Goal: Task Accomplishment & Management: Manage account settings

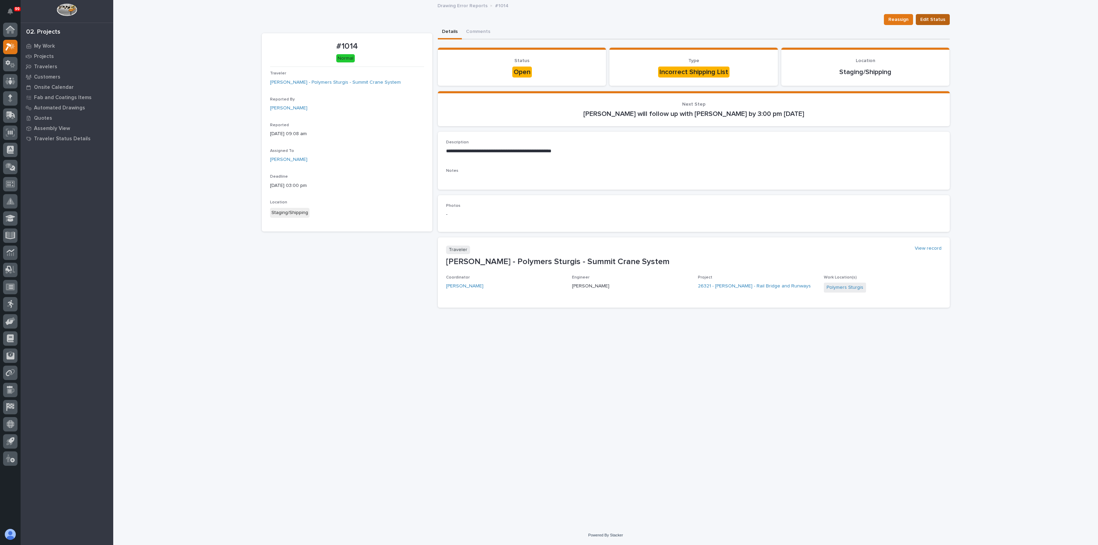
click at [938, 20] on span "Edit Status" at bounding box center [932, 19] width 25 height 8
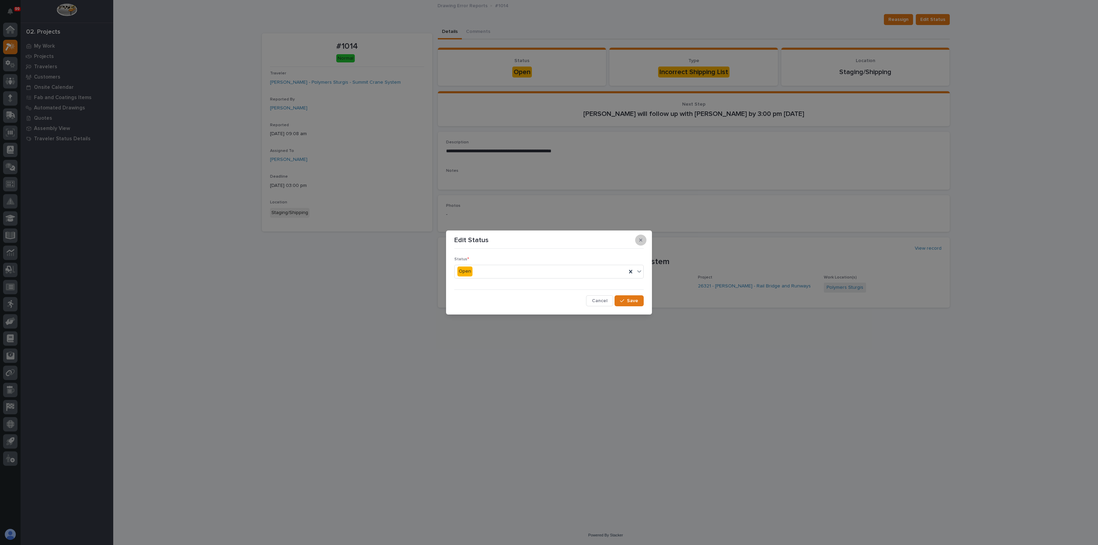
click at [640, 241] on icon "button" at bounding box center [640, 240] width 3 height 3
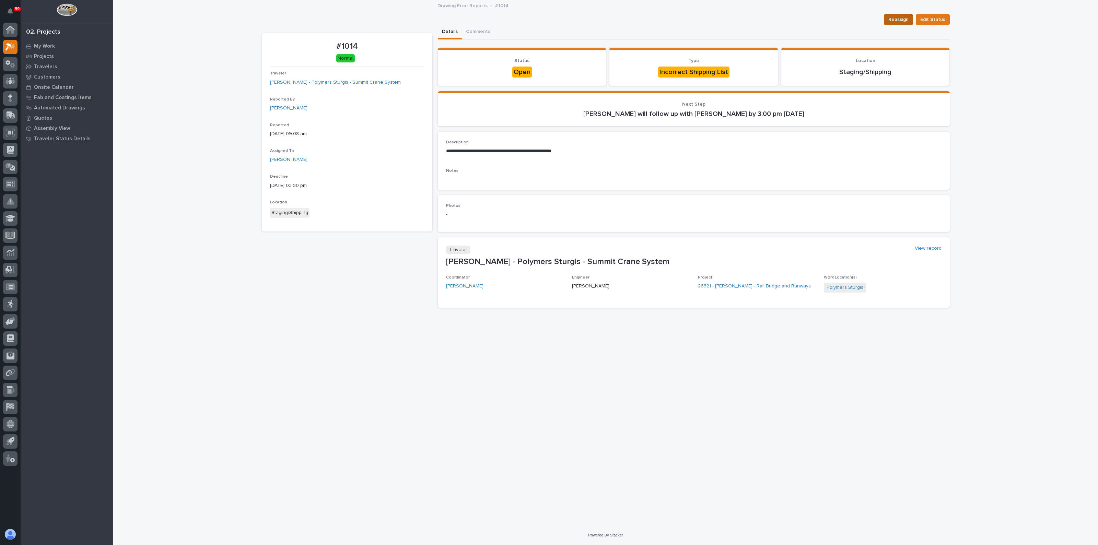
click at [892, 17] on span "Reassign" at bounding box center [898, 19] width 20 height 8
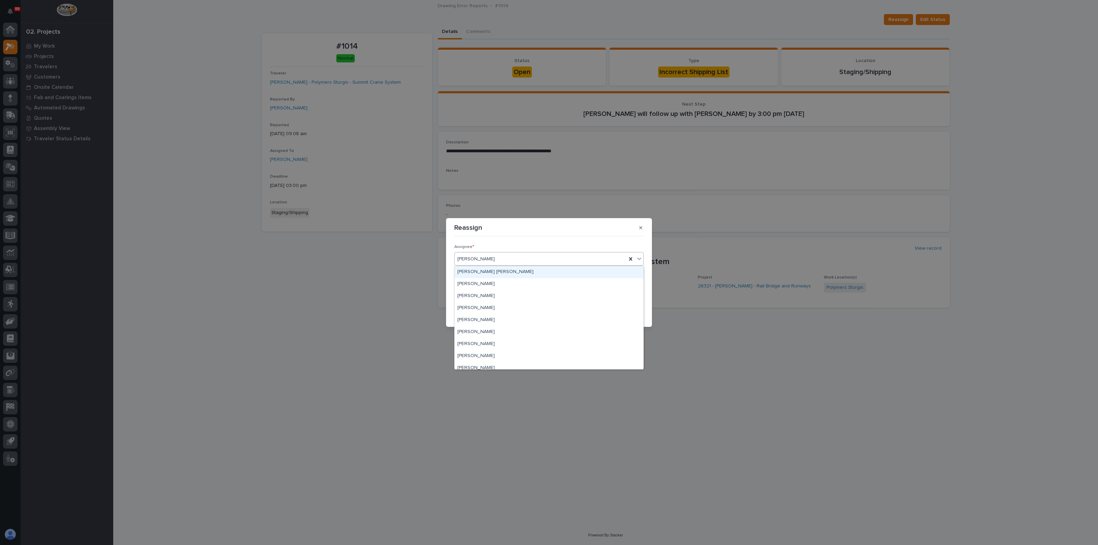
click at [502, 259] on div "[PERSON_NAME]" at bounding box center [541, 259] width 172 height 11
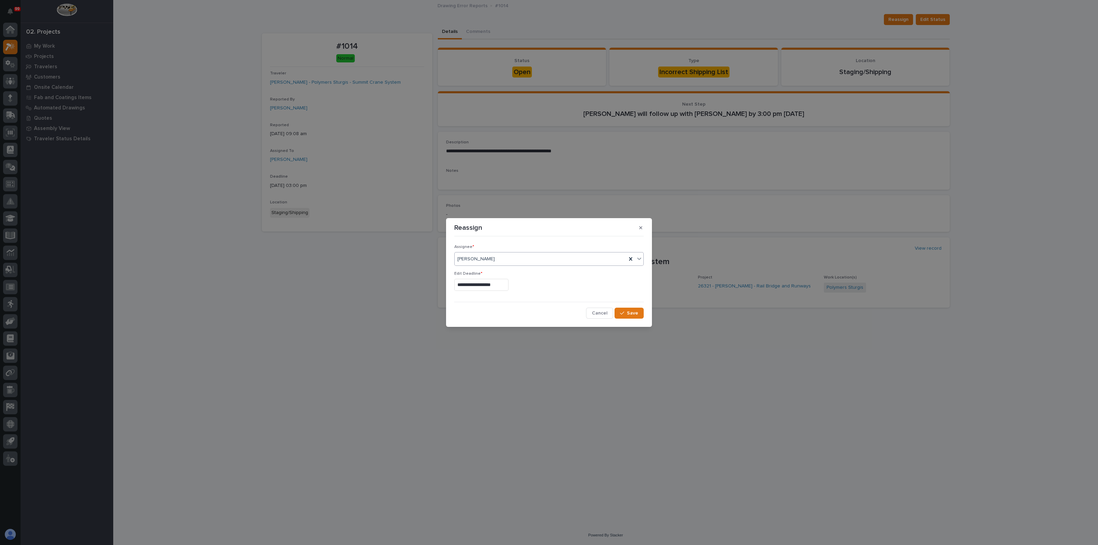
drag, startPoint x: 506, startPoint y: 256, endPoint x: 472, endPoint y: 260, distance: 34.1
click at [472, 260] on div "[PERSON_NAME]" at bounding box center [541, 259] width 172 height 11
click at [634, 257] on icon at bounding box center [630, 259] width 7 height 7
click at [500, 261] on div "Select..." at bounding box center [545, 259] width 180 height 11
type input "*******"
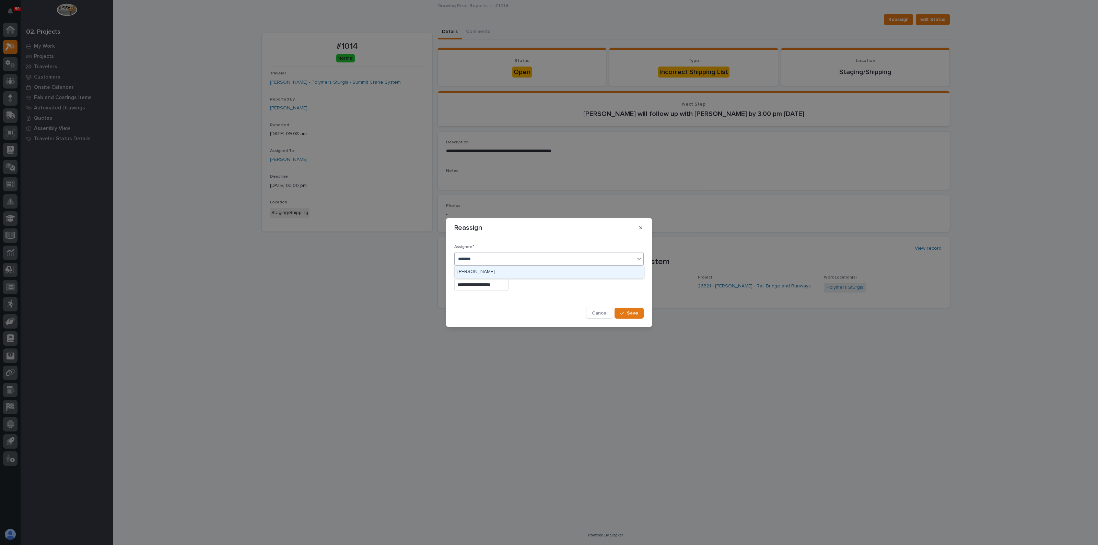
click at [485, 271] on div "[PERSON_NAME]" at bounding box center [549, 272] width 189 height 12
click at [626, 310] on button "Save" at bounding box center [628, 313] width 29 height 11
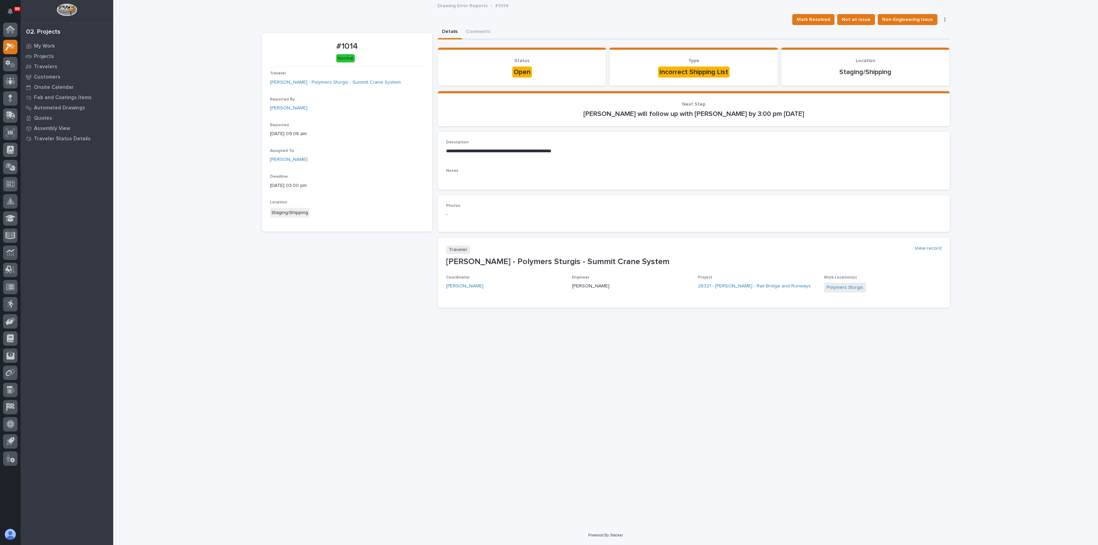
drag, startPoint x: 161, startPoint y: 369, endPoint x: 211, endPoint y: 300, distance: 85.4
click at [161, 369] on div "**********" at bounding box center [605, 262] width 985 height 525
click at [809, 17] on span "Mark Resolved" at bounding box center [813, 19] width 33 height 8
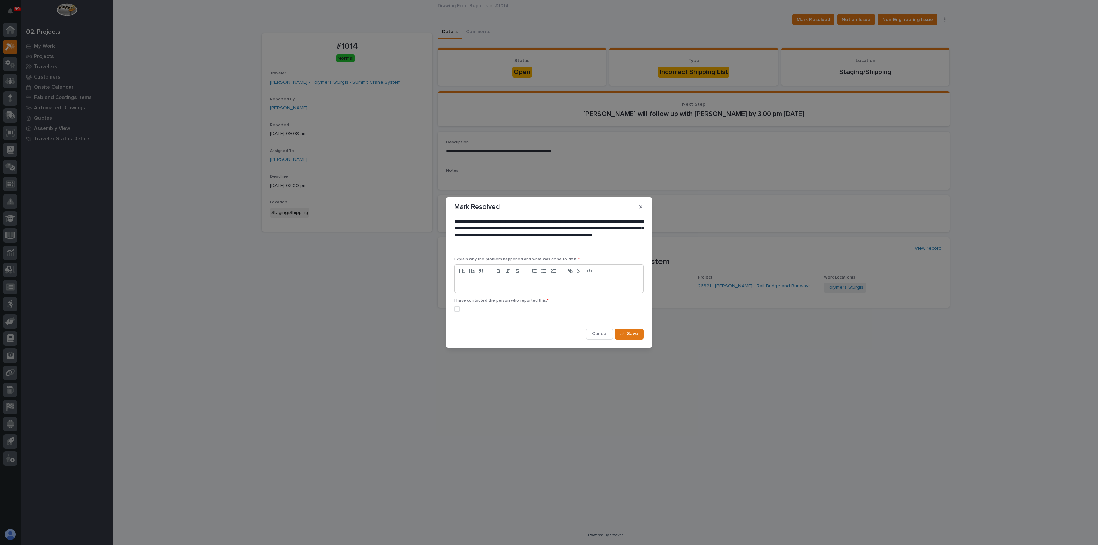
click at [468, 287] on p at bounding box center [549, 285] width 178 height 7
drag, startPoint x: 458, startPoint y: 308, endPoint x: 482, endPoint y: 312, distance: 24.6
click at [458, 309] on span at bounding box center [456, 308] width 5 height 5
click at [632, 335] on span "Save" at bounding box center [632, 334] width 11 height 6
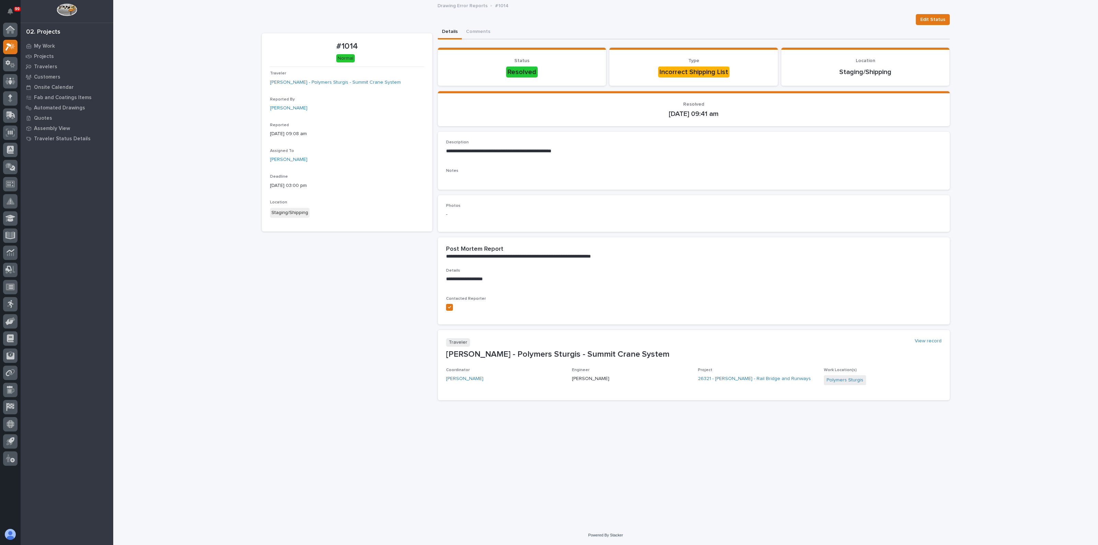
click at [221, 339] on div "**********" at bounding box center [605, 262] width 985 height 525
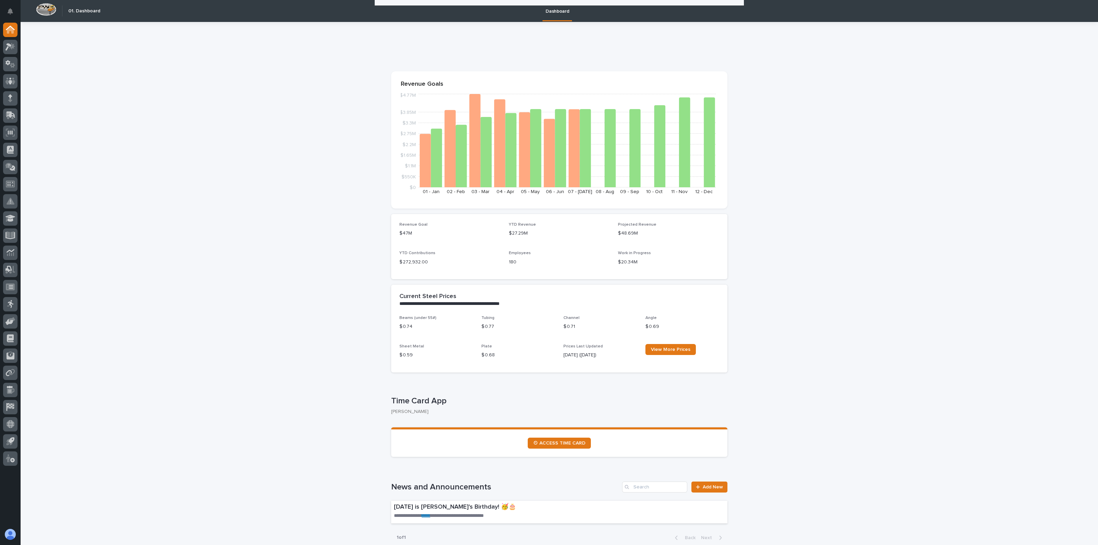
scroll to position [343, 0]
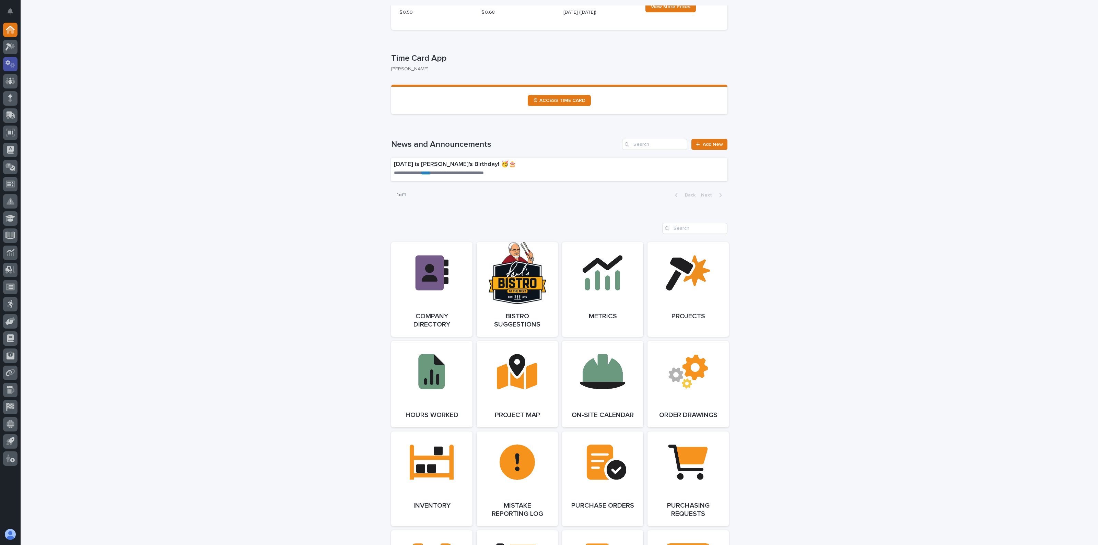
click at [14, 62] on icon at bounding box center [10, 64] width 10 height 8
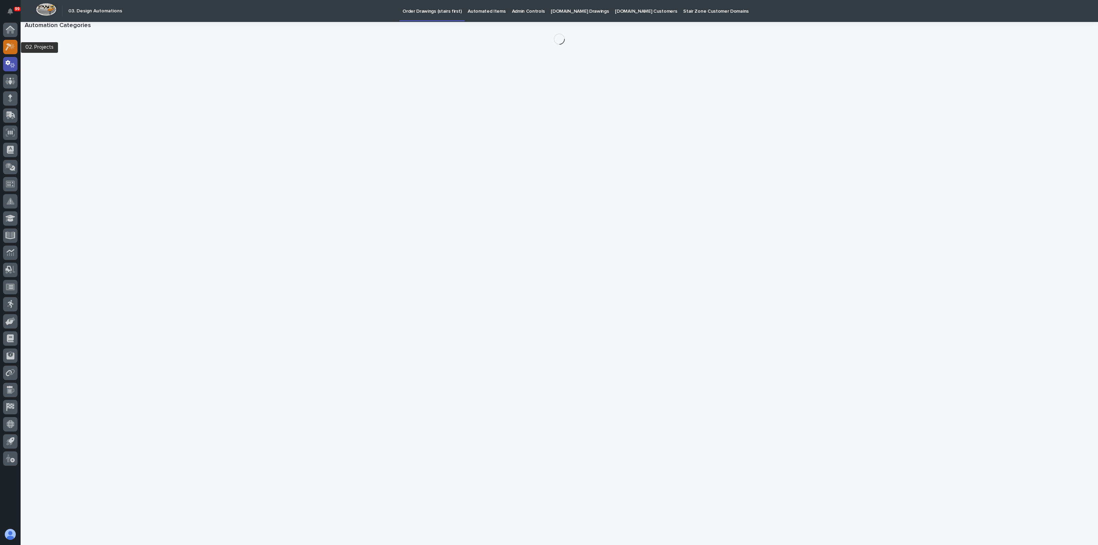
click at [10, 42] on div at bounding box center [10, 47] width 14 height 14
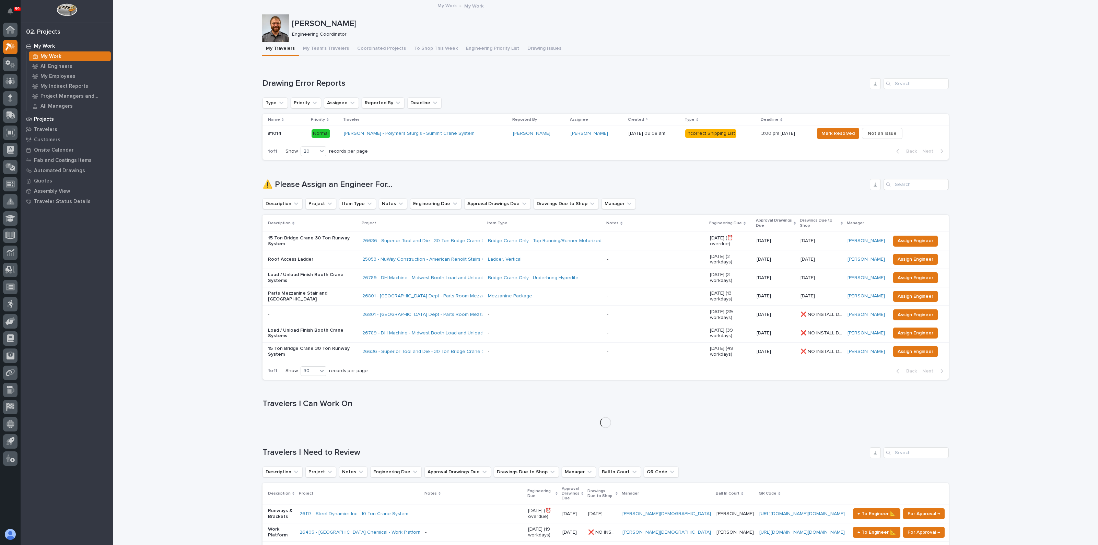
click at [49, 119] on p "Projects" at bounding box center [44, 119] width 20 height 6
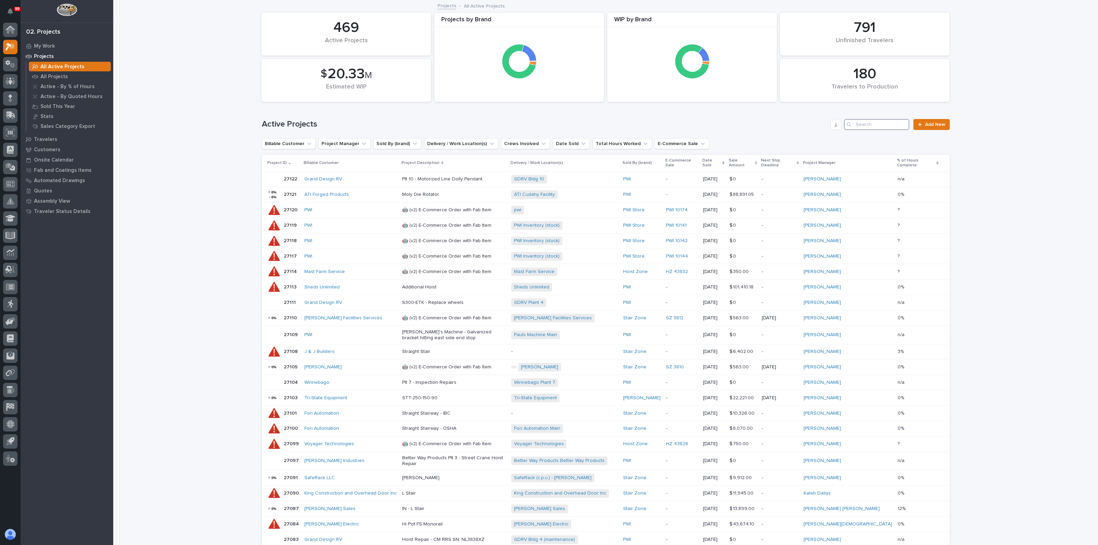
click at [867, 126] on input "Search" at bounding box center [876, 124] width 65 height 11
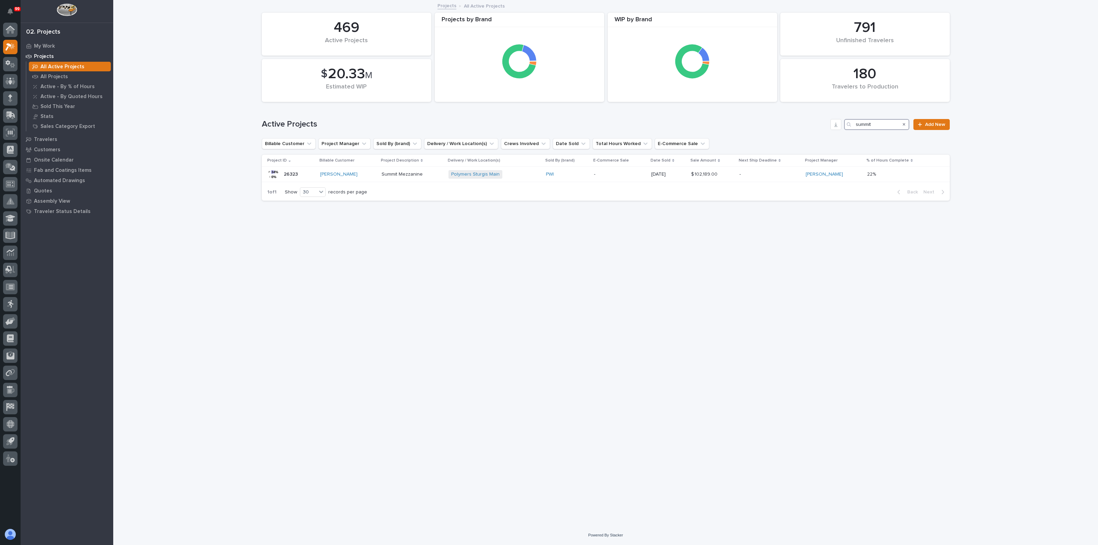
drag, startPoint x: 881, startPoint y: 122, endPoint x: 830, endPoint y: 122, distance: 51.5
click at [830, 122] on div "Active Projects summit Add New" at bounding box center [606, 124] width 688 height 11
type input "26321"
click at [355, 176] on div "[PERSON_NAME]" at bounding box center [347, 175] width 56 height 6
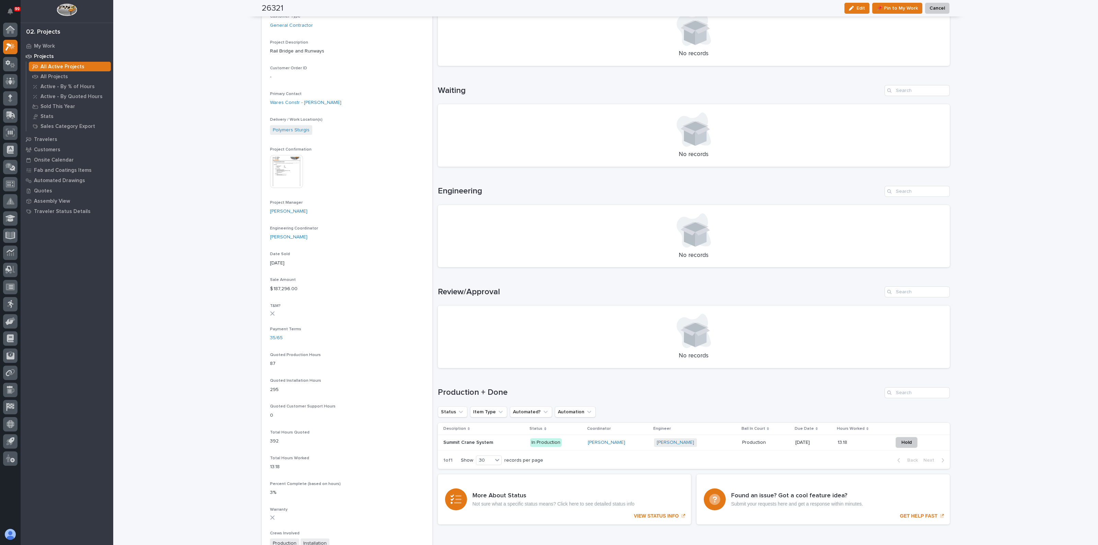
scroll to position [171, 0]
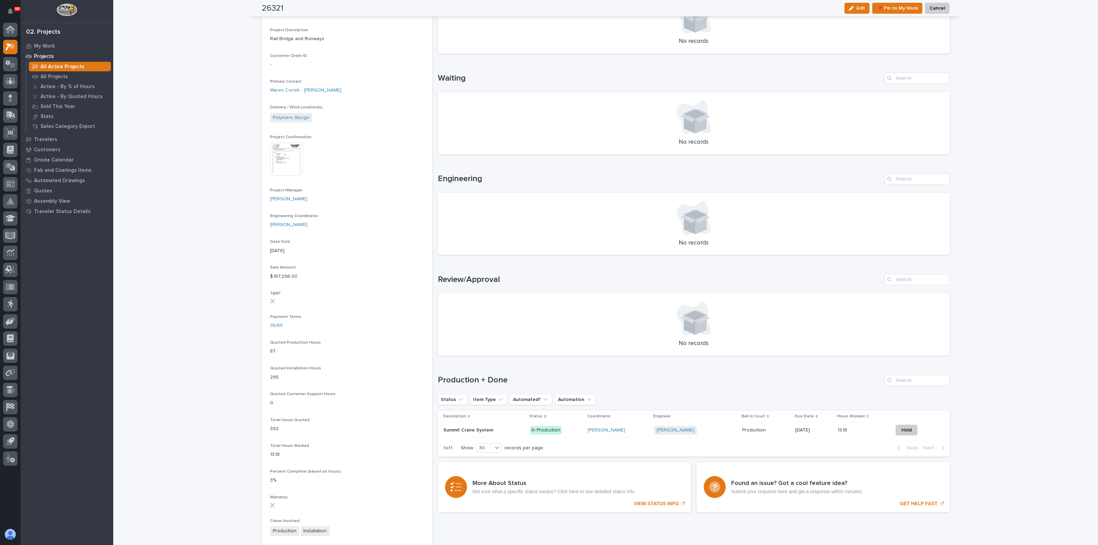
click at [463, 432] on div "Summit Crane System Summit Crane System" at bounding box center [484, 430] width 82 height 11
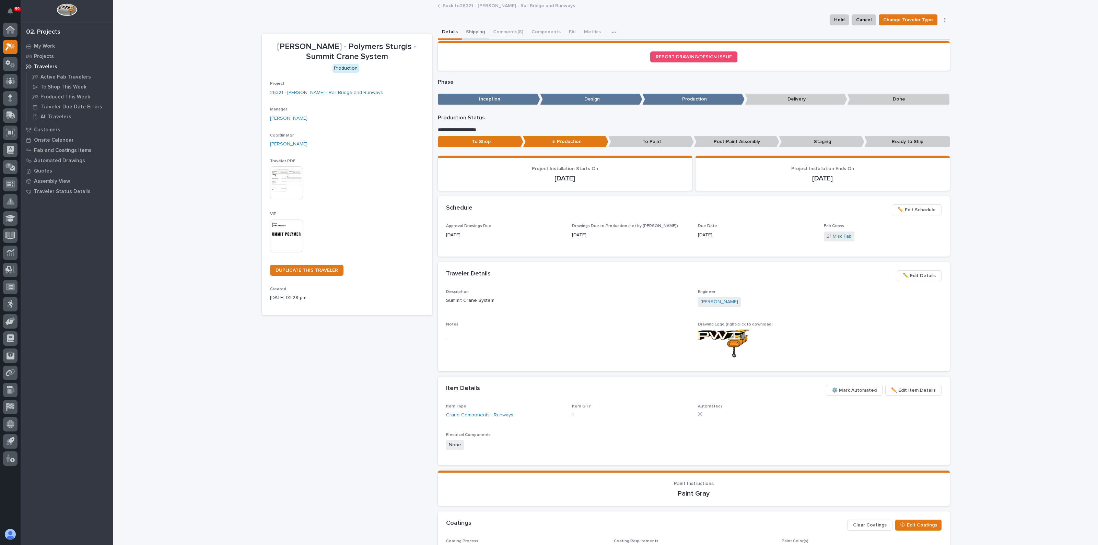
click at [467, 36] on button "Shipping" at bounding box center [475, 32] width 27 height 14
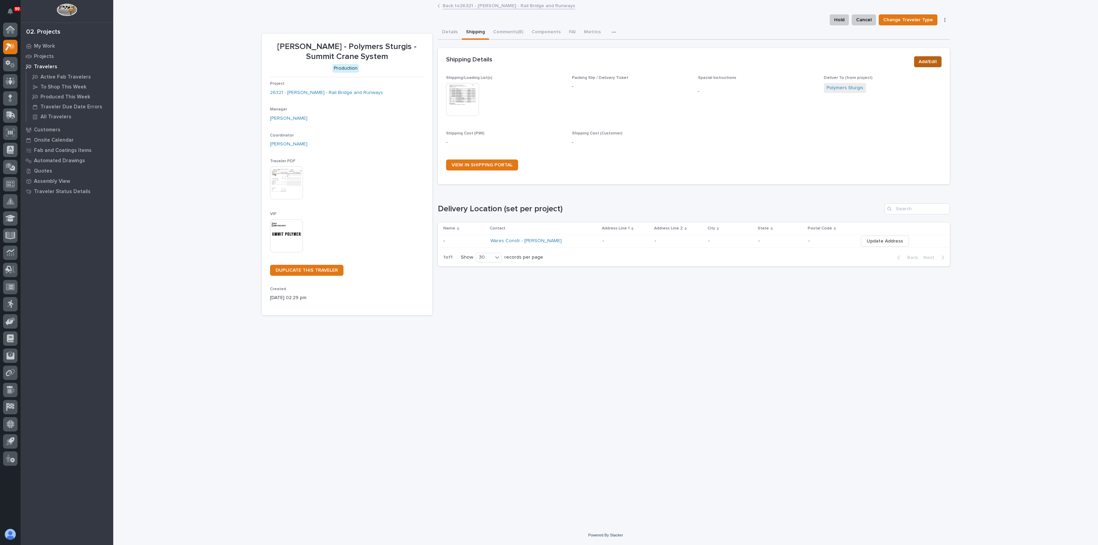
click at [914, 58] on button "Add/Edit" at bounding box center [927, 61] width 27 height 11
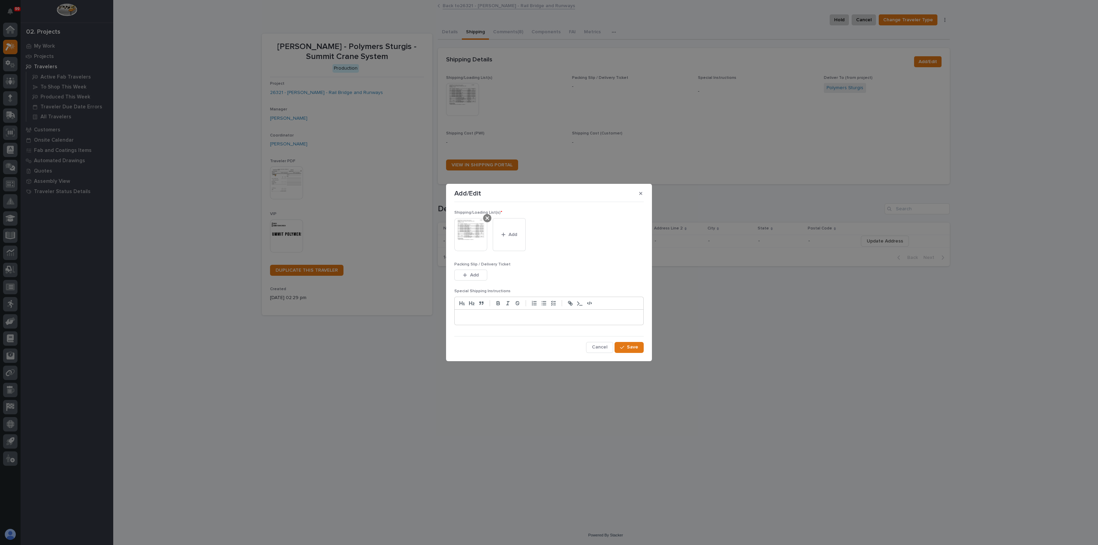
click at [484, 220] on div at bounding box center [487, 218] width 8 height 8
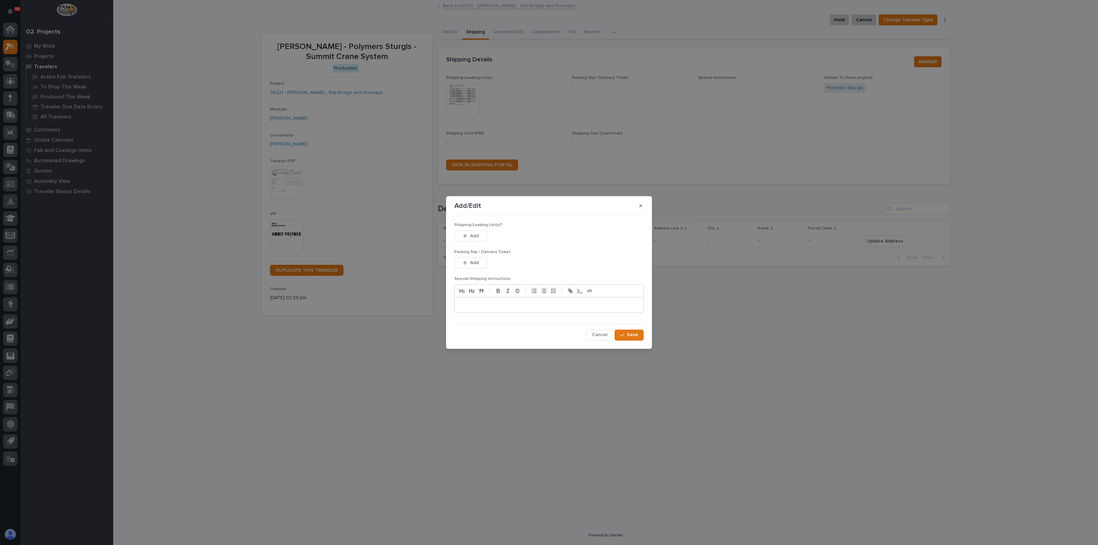
drag, startPoint x: 471, startPoint y: 237, endPoint x: 420, endPoint y: 225, distance: 52.2
click at [471, 237] on span "Add" at bounding box center [474, 236] width 9 height 6
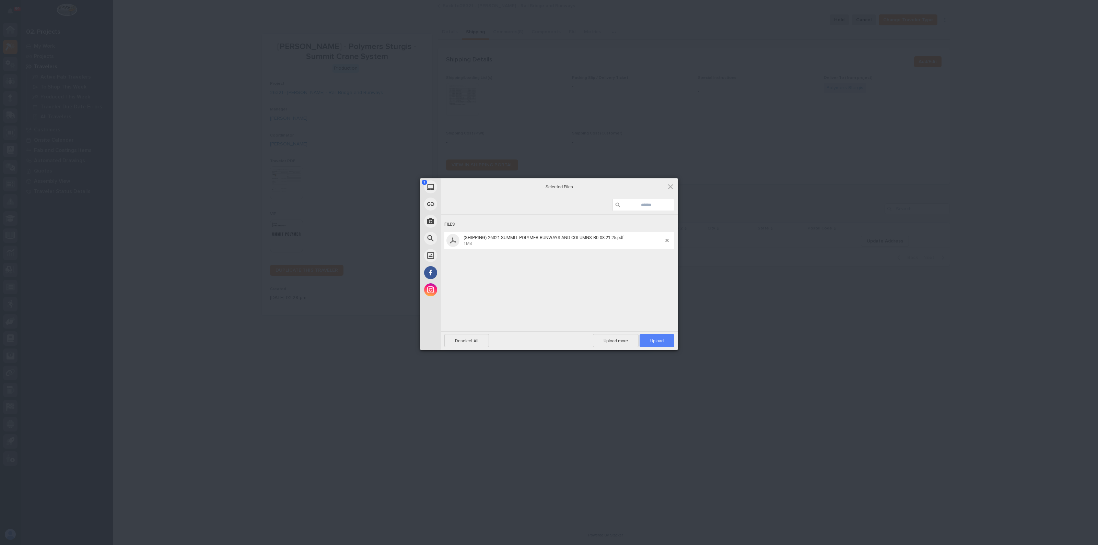
click at [660, 344] on span "Upload 1" at bounding box center [657, 340] width 35 height 13
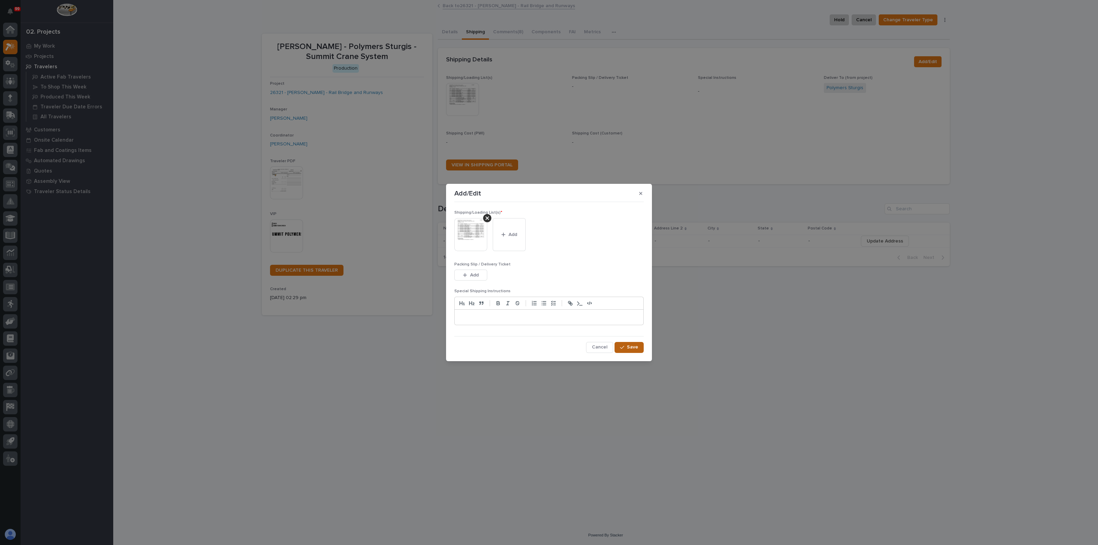
click at [633, 348] on span "Save" at bounding box center [632, 347] width 11 height 6
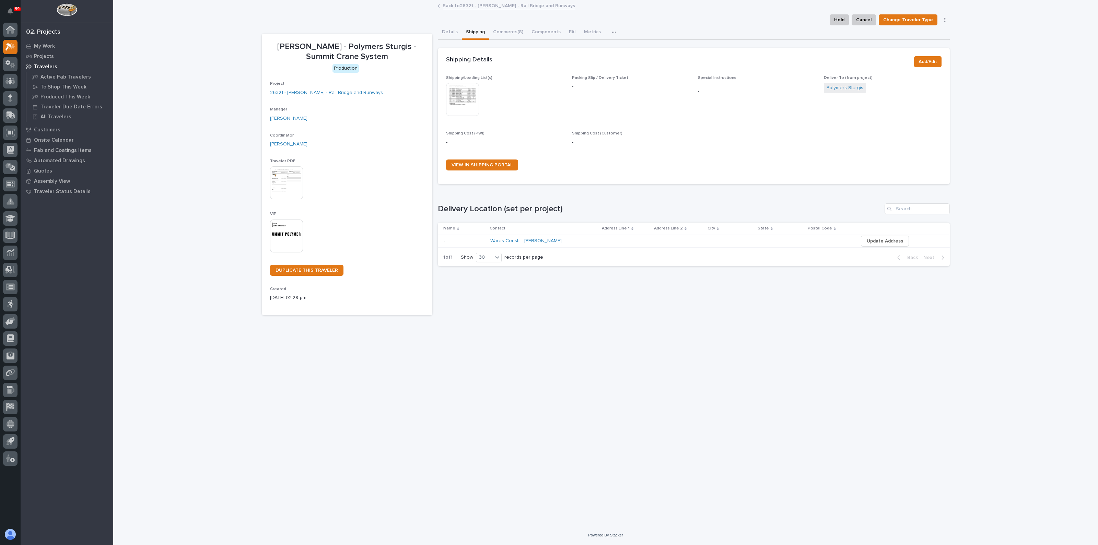
click at [666, 341] on div "Loading... Saving… Loading... Saving… [PERSON_NAME] - Polymers Sturgis - Summit…" at bounding box center [605, 255] width 695 height 508
